Goal: Task Accomplishment & Management: Manage account settings

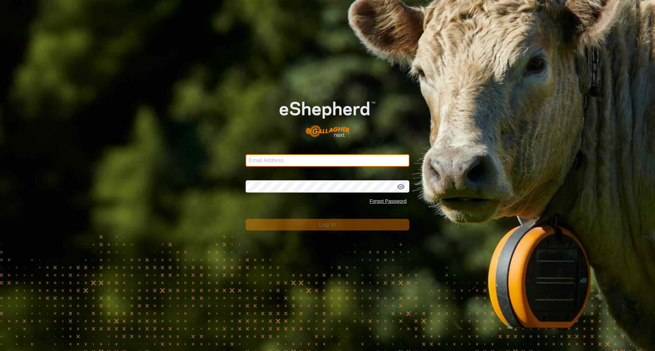
type input "[EMAIL_ADDRESS][DOMAIN_NAME]"
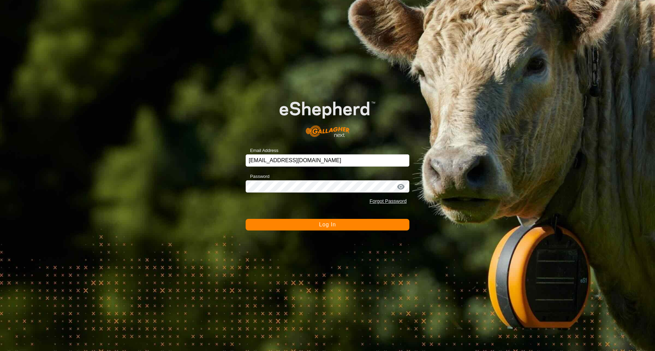
click at [322, 227] on span "Log In" at bounding box center [327, 224] width 17 height 6
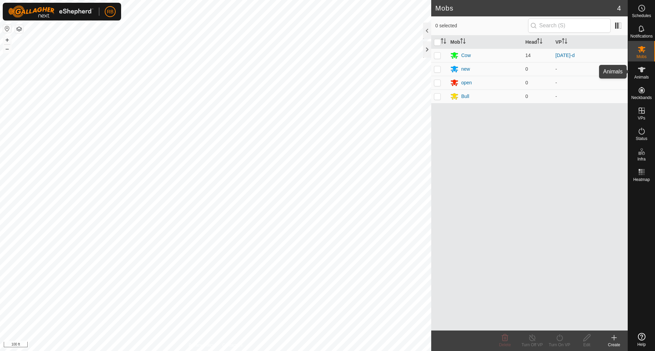
click at [645, 70] on icon at bounding box center [642, 70] width 8 height 8
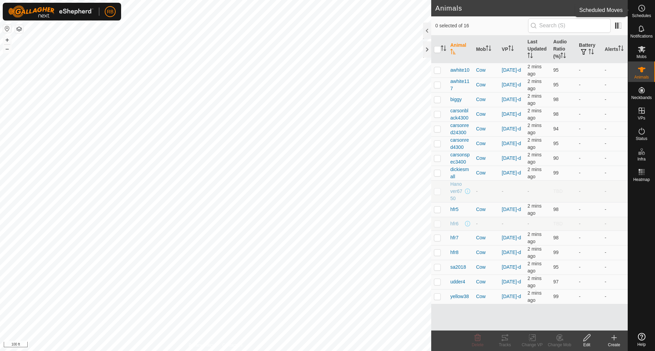
click at [642, 8] on icon at bounding box center [642, 8] width 8 height 8
